Goal: Transaction & Acquisition: Purchase product/service

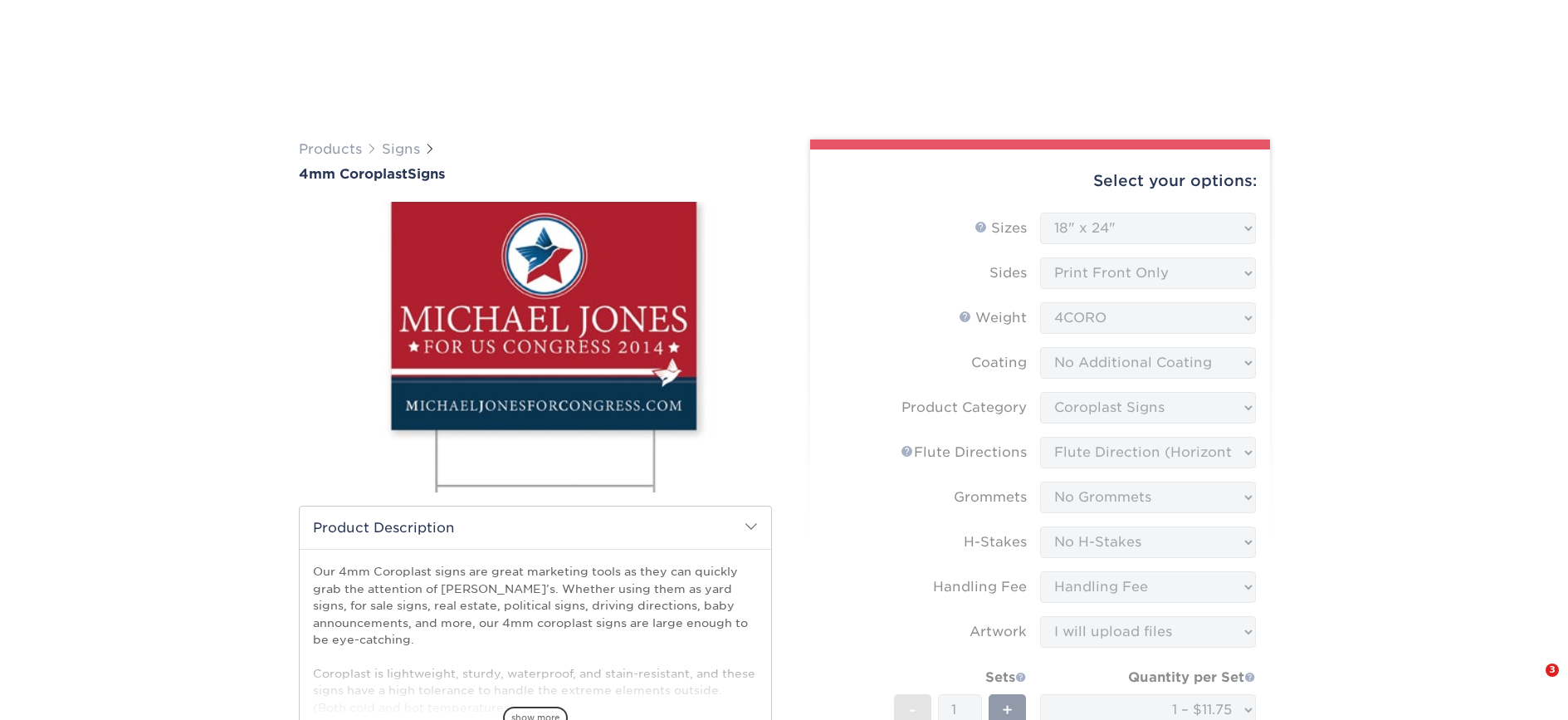
select select "18.00x24.00"
select select "b3582ed5-6912-492c-8440-2cc51afdb8e1"
select select "64642d5c-3ca5-48ab-b753-ddfa02991dab"
select select "90d329df-db80-4206-b821-ff9d3f363977"
select select "aec992a9-897e-40ed-b45c-8ce74849ba63"
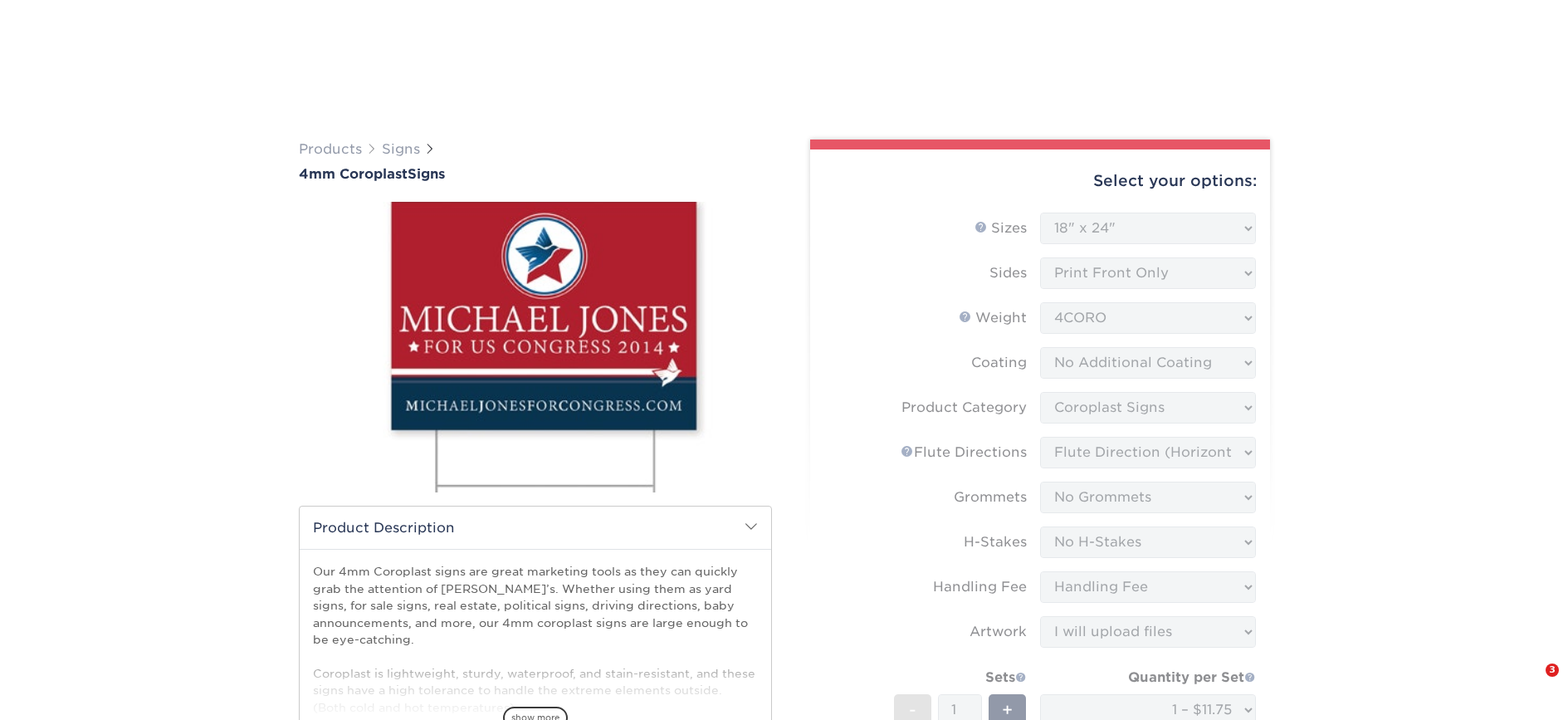
select select "ab74c079-444c-4260-ae6a-e09bdee8073c"
select select "upload"
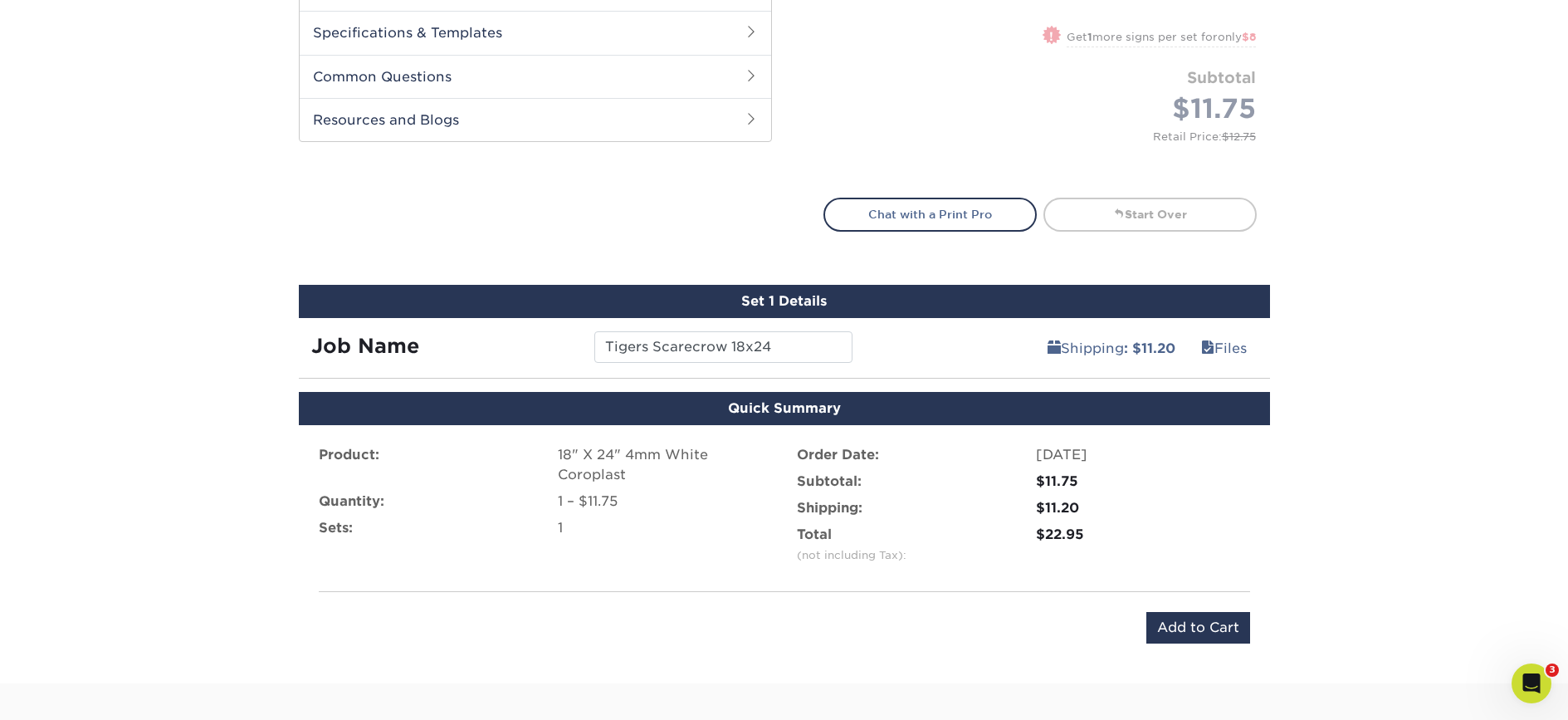
scroll to position [719, 0]
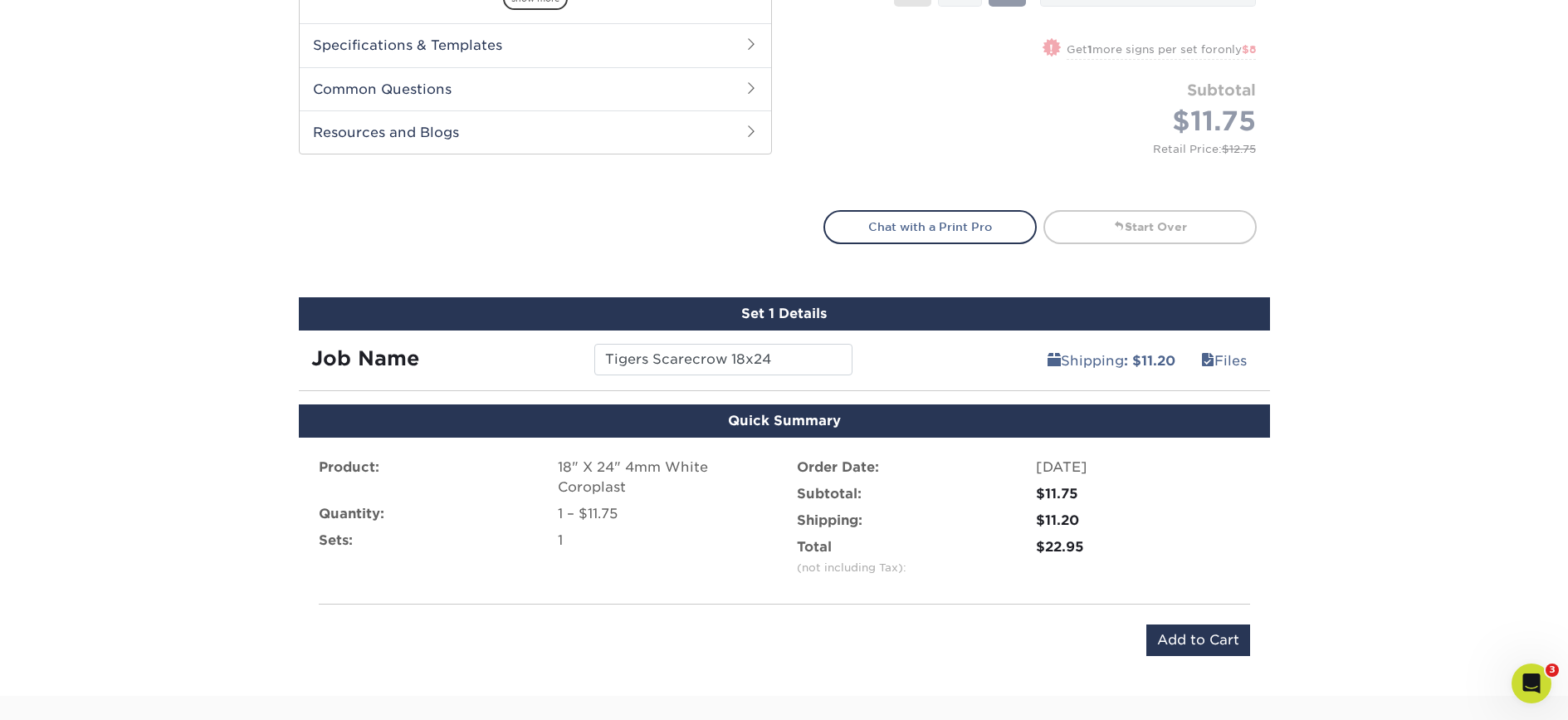
click at [161, 173] on div "Products Signs 4mm Coroplast Signs /" at bounding box center [784, 42] width 1568 height 1308
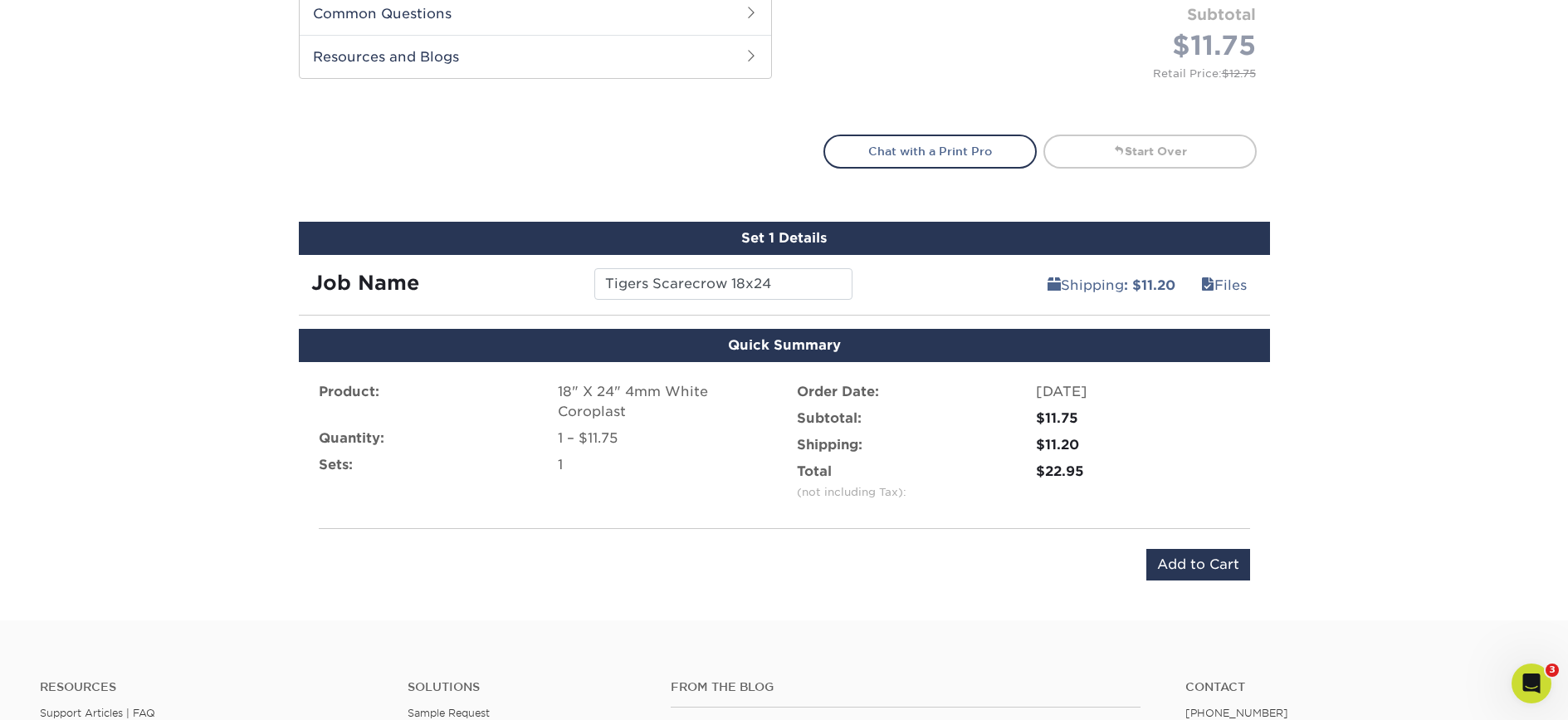
scroll to position [796, 0]
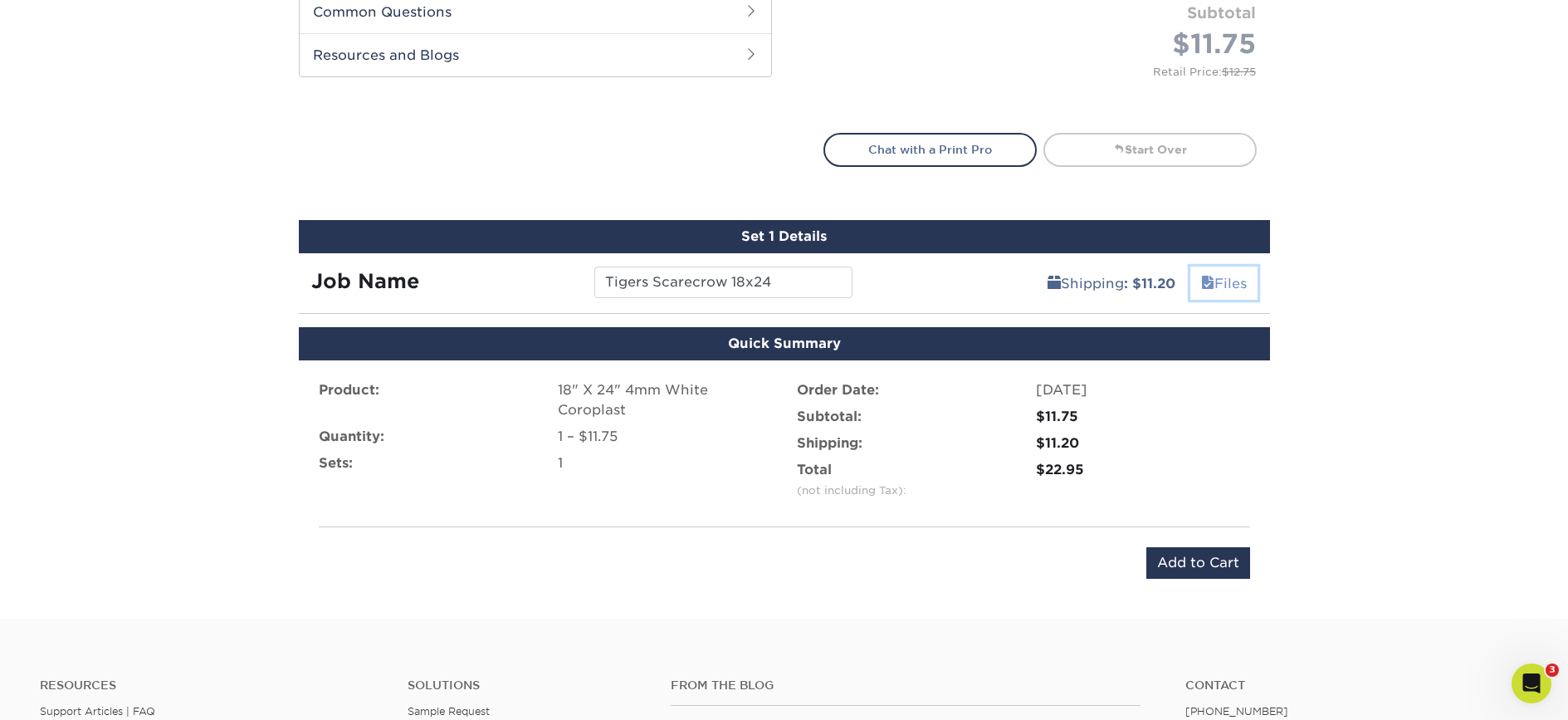
click at [1222, 284] on link "Files" at bounding box center [1224, 283] width 67 height 33
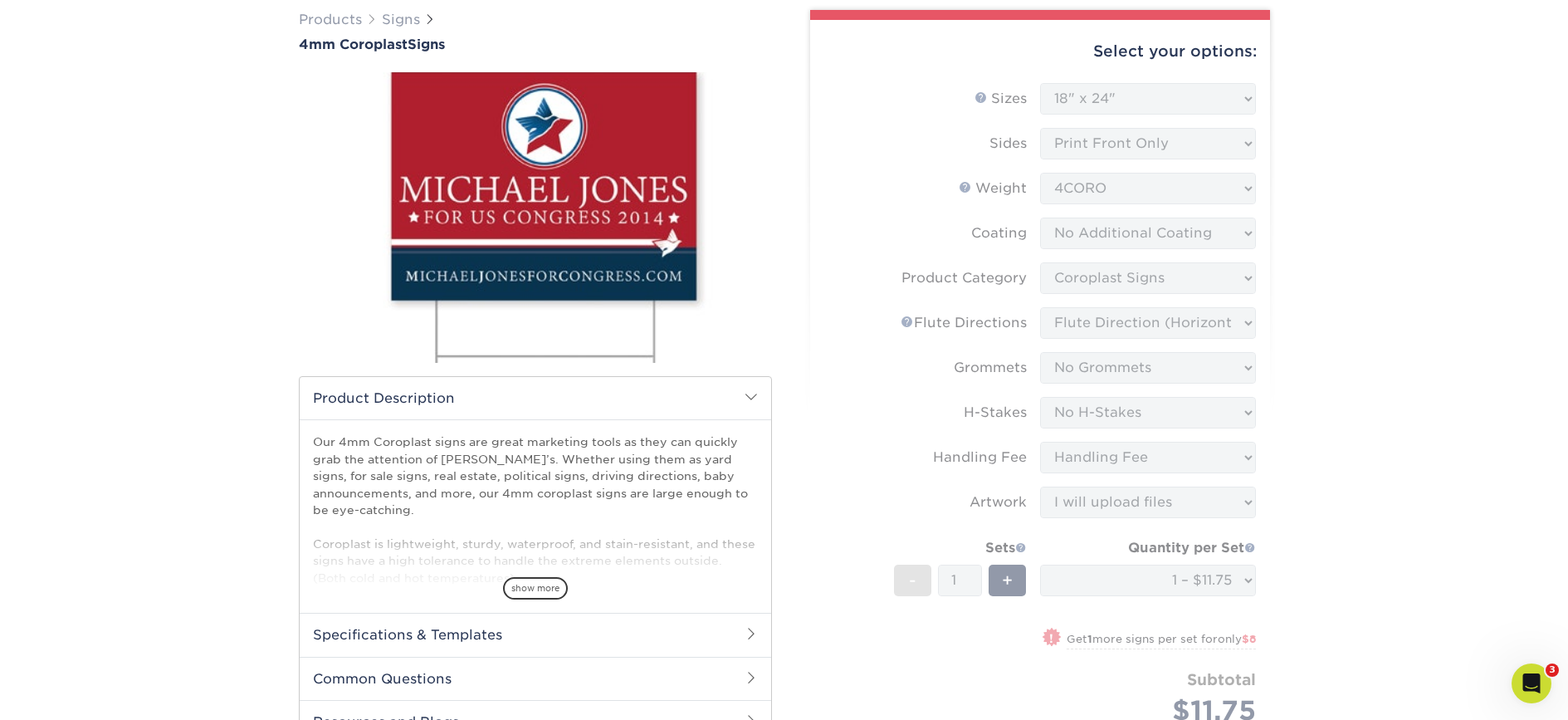
scroll to position [0, 0]
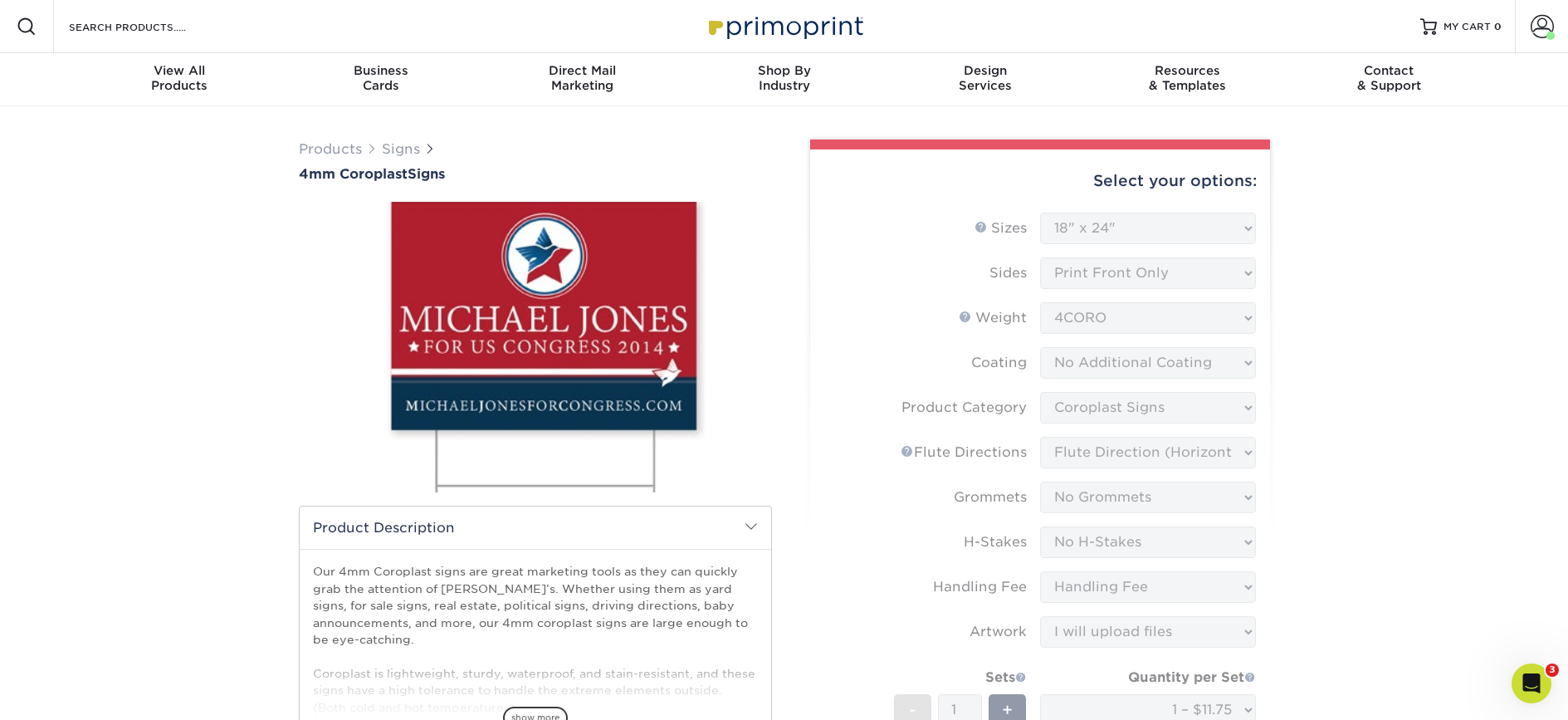
click at [821, 39] on img at bounding box center [784, 26] width 166 height 36
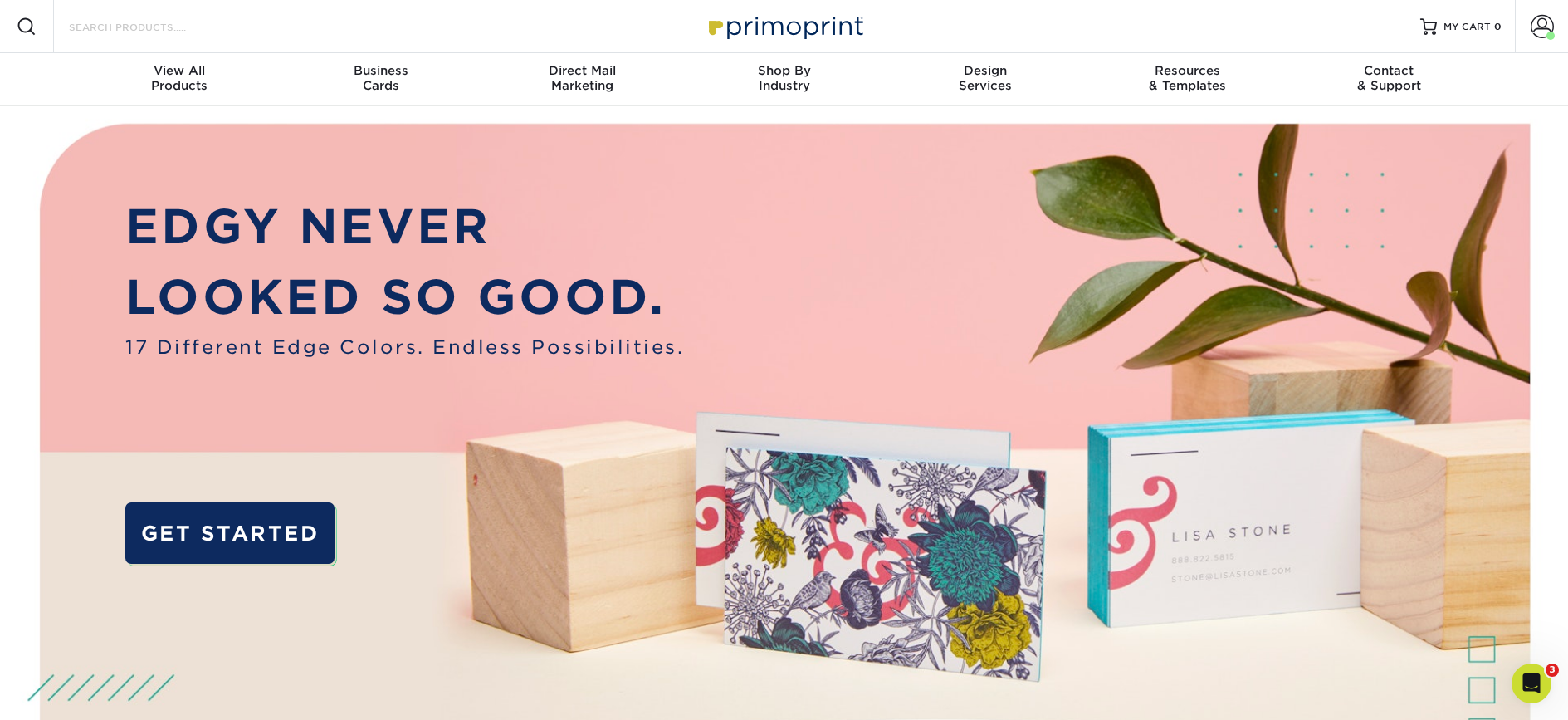
click at [139, 15] on div "Search Products" at bounding box center [141, 26] width 175 height 53
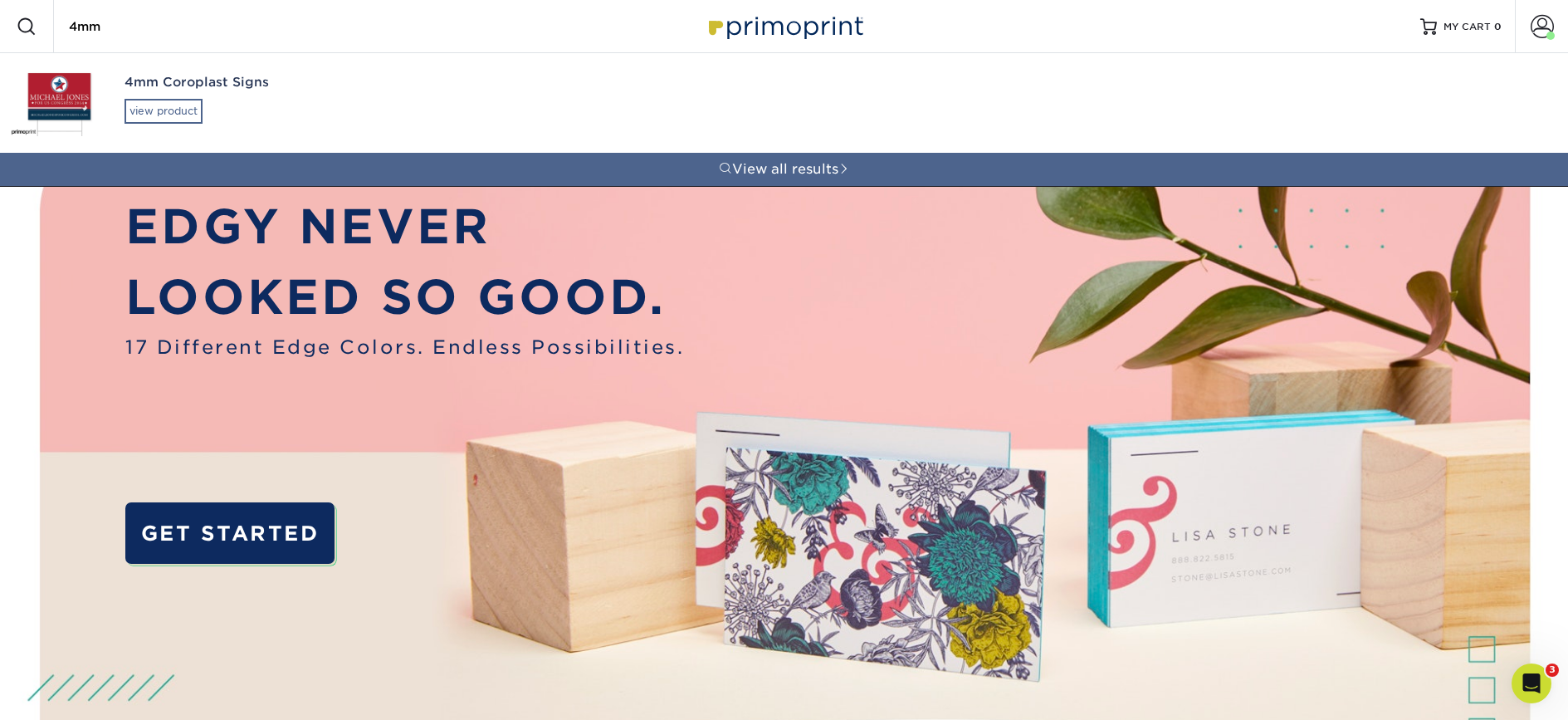
type input "4mm"
click at [194, 115] on div "view product" at bounding box center [163, 111] width 78 height 25
